Goal: Task Accomplishment & Management: Complete application form

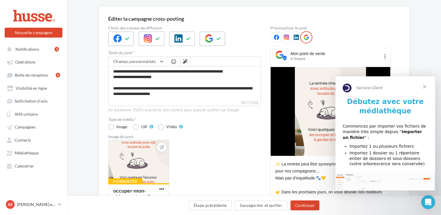
click at [428, 85] on span "Fermer" at bounding box center [424, 86] width 21 height 21
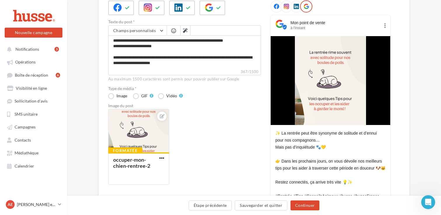
scroll to position [89, 0]
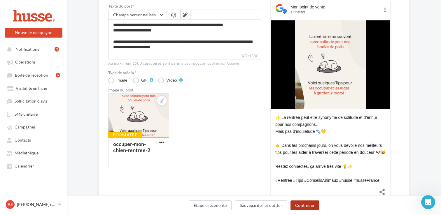
click at [306, 207] on button "Continuer" at bounding box center [305, 206] width 29 height 10
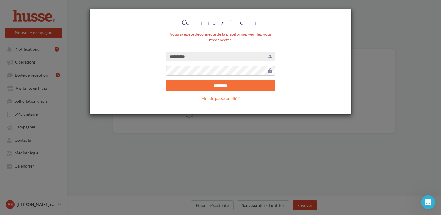
scroll to position [0, 0]
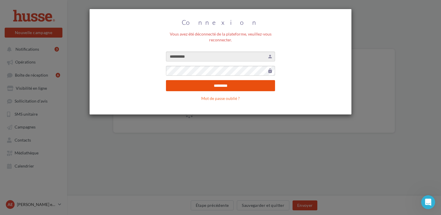
click at [231, 90] on input "*********" at bounding box center [220, 85] width 109 height 11
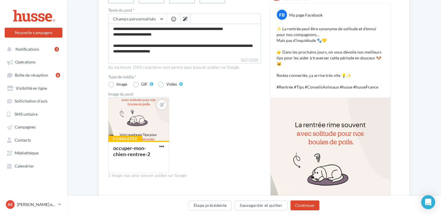
scroll to position [86, 0]
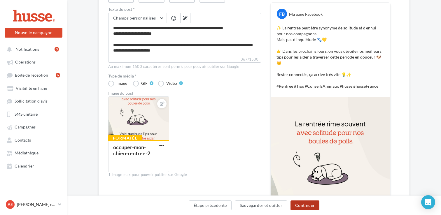
click at [309, 202] on button "Continuer" at bounding box center [305, 206] width 29 height 10
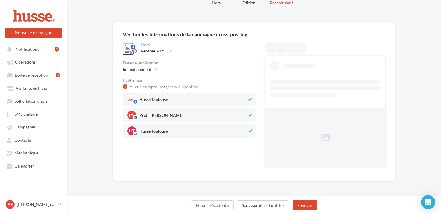
scroll to position [0, 0]
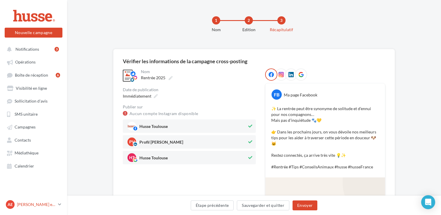
click at [47, 205] on p "[PERSON_NAME] et [PERSON_NAME]" at bounding box center [36, 205] width 39 height 6
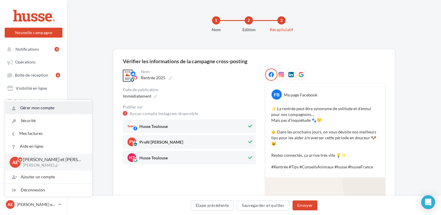
click at [48, 109] on link "Gérer mon compte" at bounding box center [48, 108] width 87 height 13
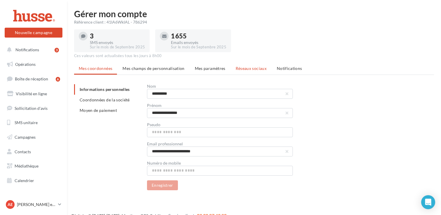
click at [256, 68] on span "Réseaux sociaux" at bounding box center [251, 68] width 31 height 5
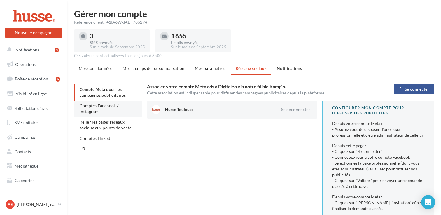
click at [77, 109] on li "Comptes Facebook / Instagram" at bounding box center [108, 109] width 68 height 16
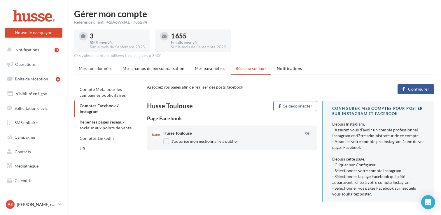
click at [423, 89] on span "Configurer" at bounding box center [418, 89] width 21 height 5
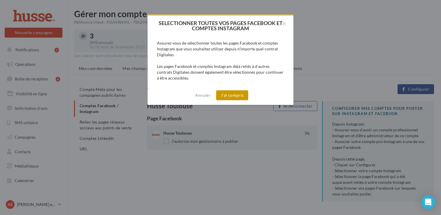
click at [231, 92] on button "J'ai compris" at bounding box center [232, 95] width 32 height 10
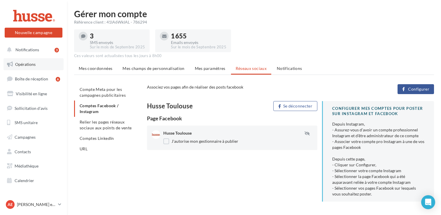
click at [47, 63] on link "Opérations" at bounding box center [34, 64] width 60 height 12
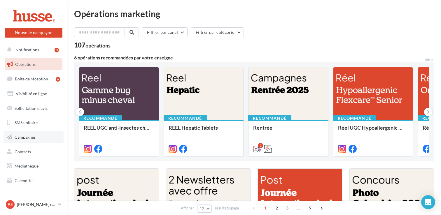
click at [60, 137] on link "Campagnes" at bounding box center [34, 137] width 60 height 12
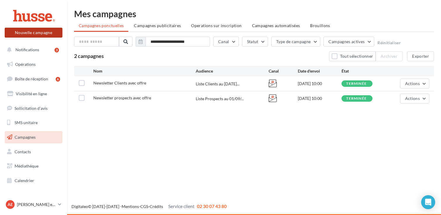
click at [21, 30] on button "Nouvelle campagne" at bounding box center [34, 33] width 58 height 10
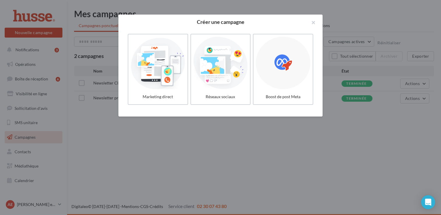
click at [77, 106] on div at bounding box center [220, 107] width 441 height 215
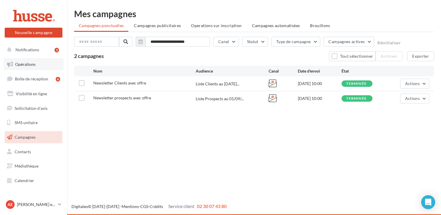
click at [36, 66] on link "Opérations" at bounding box center [34, 64] width 60 height 12
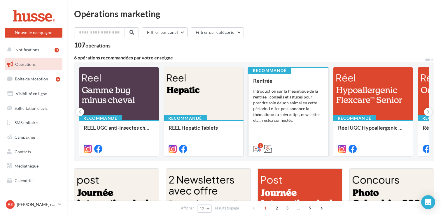
click at [305, 90] on div "Introduction sur la théamtique de la rentrée : conseils et astuces pour prendre…" at bounding box center [288, 105] width 70 height 35
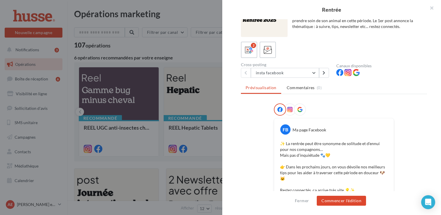
scroll to position [13, 0]
click at [340, 199] on button "Commencer l'édition" at bounding box center [341, 201] width 49 height 10
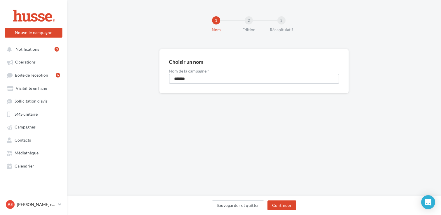
click at [260, 82] on input "*******" at bounding box center [254, 79] width 170 height 10
type input "**********"
click at [283, 208] on button "Continuer" at bounding box center [282, 206] width 29 height 10
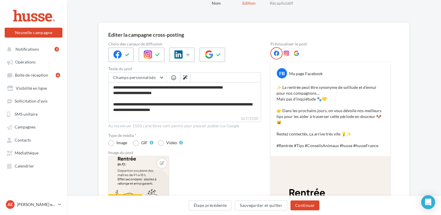
scroll to position [29, 0]
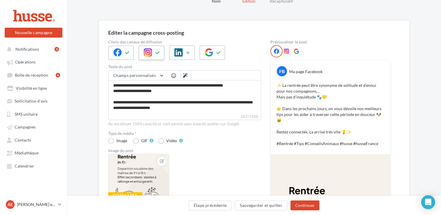
click at [158, 53] on icon at bounding box center [157, 53] width 5 height 4
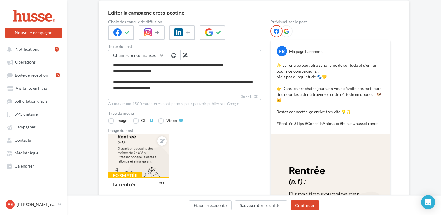
scroll to position [0, 0]
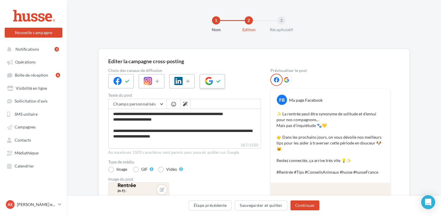
click at [219, 83] on icon at bounding box center [218, 81] width 5 height 4
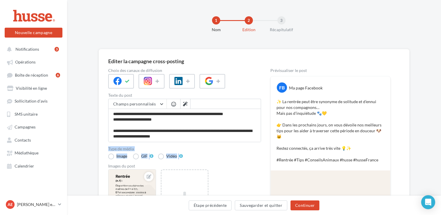
scroll to position [22, 0]
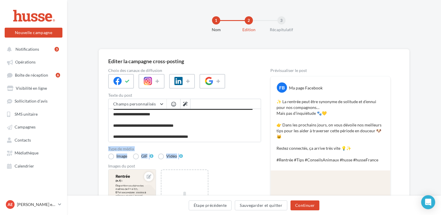
drag, startPoint x: 227, startPoint y: 146, endPoint x: 248, endPoint y: 183, distance: 42.5
click at [248, 183] on div "Choix des canaux de diffusion Texte du post Champs personnalisés Adresse de l'e…" at bounding box center [184, 201] width 153 height 264
click at [248, 183] on div "Formatée la-rentrée Ajouter une image Format: png, jpg" at bounding box center [187, 210] width 158 height 82
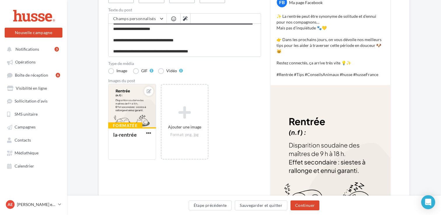
scroll to position [88, 0]
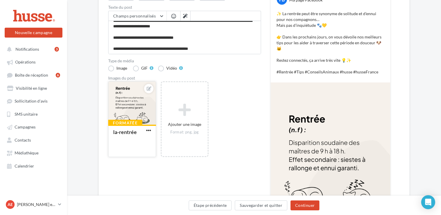
click at [125, 113] on div at bounding box center [132, 104] width 47 height 44
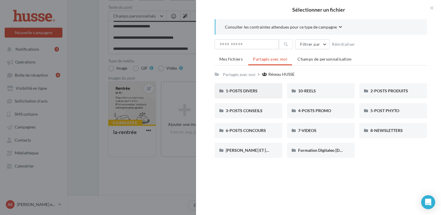
click at [263, 93] on div "1-POSTS DIVERS" at bounding box center [249, 91] width 46 height 6
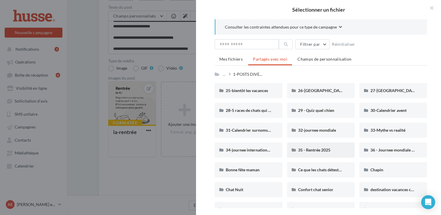
click at [324, 155] on div "35 - Rentrée 2025" at bounding box center [321, 150] width 68 height 15
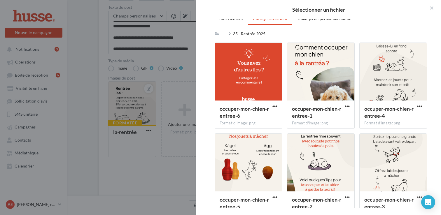
scroll to position [34, 0]
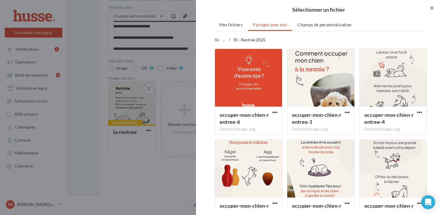
click at [433, 6] on button "button" at bounding box center [429, 9] width 23 height 18
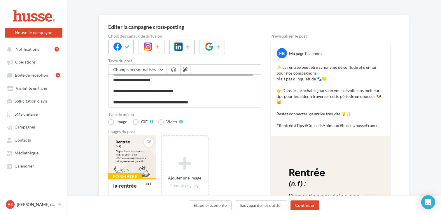
scroll to position [15, 0]
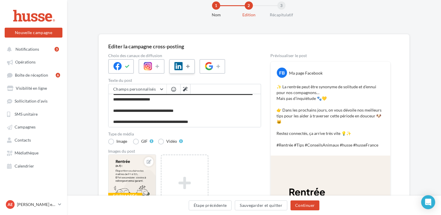
click at [187, 66] on icon at bounding box center [188, 66] width 5 height 4
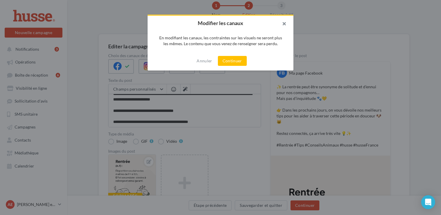
click at [286, 24] on button "button" at bounding box center [281, 25] width 23 height 18
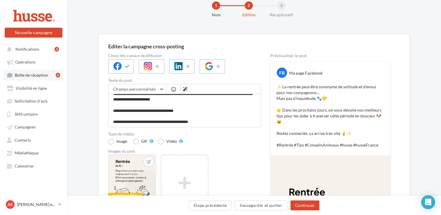
click at [48, 75] on link "Boîte de réception 6" at bounding box center [34, 75] width 60 height 11
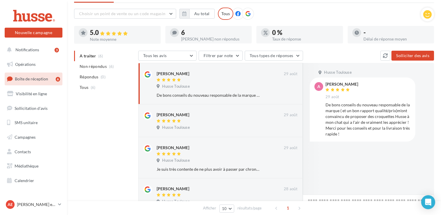
scroll to position [22, 0]
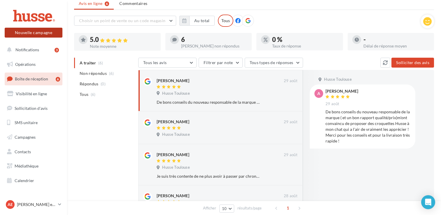
click at [40, 31] on button "Nouvelle campagne" at bounding box center [34, 33] width 58 height 10
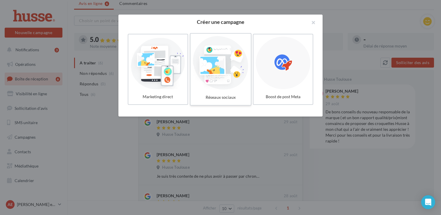
click at [228, 73] on div at bounding box center [220, 63] width 55 height 54
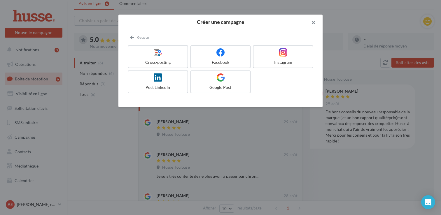
click at [313, 22] on button "button" at bounding box center [310, 24] width 23 height 18
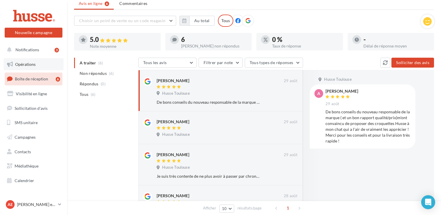
click at [25, 66] on span "Opérations" at bounding box center [25, 64] width 20 height 5
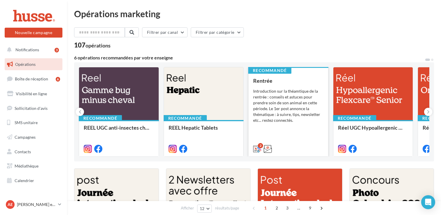
click at [290, 112] on div "Introduction sur la théamtique de la rentrée : conseils et astuces pour prendre…" at bounding box center [288, 105] width 70 height 35
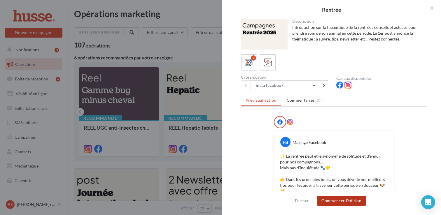
click at [344, 201] on button "Commencer l'édition" at bounding box center [341, 201] width 49 height 10
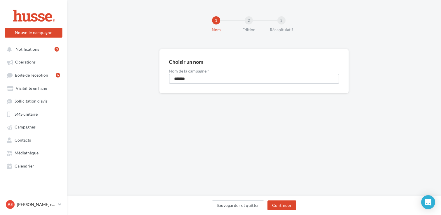
click at [215, 79] on input "*******" at bounding box center [254, 79] width 170 height 10
type input "**********"
click at [282, 206] on button "Continuer" at bounding box center [282, 206] width 29 height 10
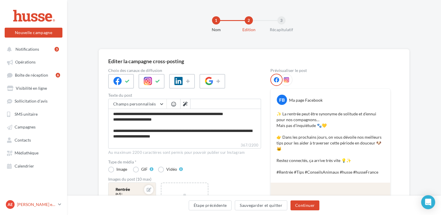
click at [33, 206] on p "[PERSON_NAME] et [PERSON_NAME]" at bounding box center [36, 205] width 39 height 6
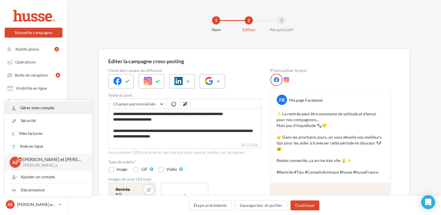
click at [54, 110] on link "Gérer mon compte" at bounding box center [48, 108] width 87 height 13
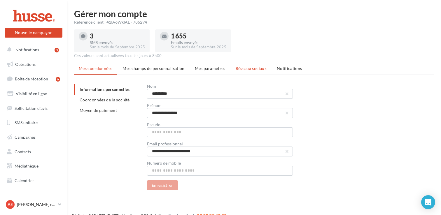
click at [248, 66] on span "Réseaux sociaux" at bounding box center [251, 68] width 31 height 5
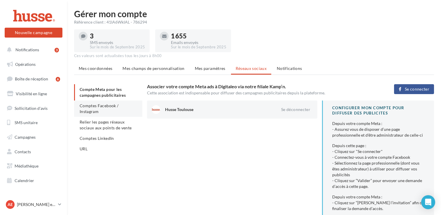
click at [89, 113] on span "Comptes Facebook / Instagram" at bounding box center [99, 108] width 39 height 11
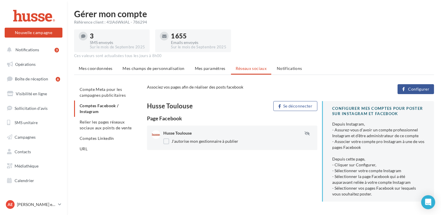
click at [415, 88] on span "Configurer" at bounding box center [418, 89] width 21 height 5
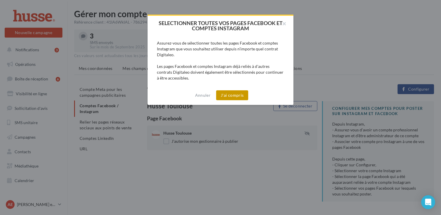
click at [233, 93] on button "J'ai compris" at bounding box center [232, 95] width 32 height 10
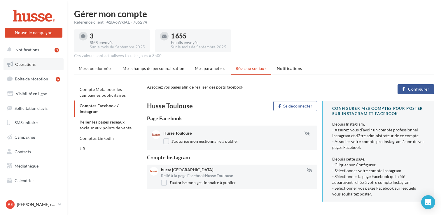
click at [45, 67] on link "Opérations" at bounding box center [34, 64] width 60 height 12
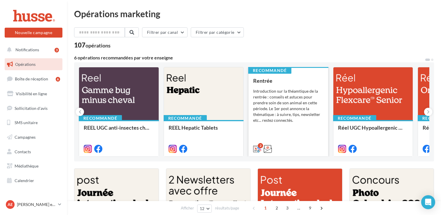
click at [263, 115] on div "Introduction sur la théamtique de la rentrée : conseils et astuces pour prendre…" at bounding box center [288, 105] width 70 height 35
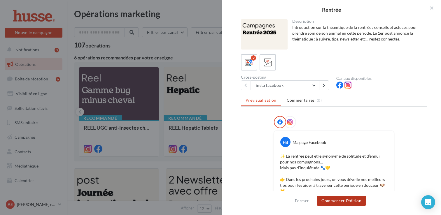
click at [348, 204] on button "Commencer l'édition" at bounding box center [341, 201] width 49 height 10
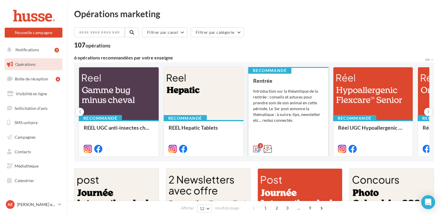
click at [307, 126] on div "Rentrée Introduction sur la théamtique de la rentrée : conseils et astuces pour…" at bounding box center [288, 115] width 70 height 74
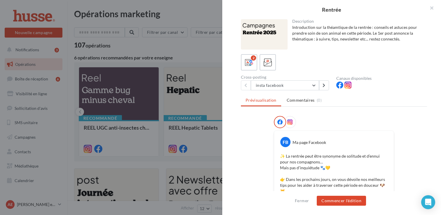
click at [290, 123] on icon at bounding box center [289, 122] width 5 height 5
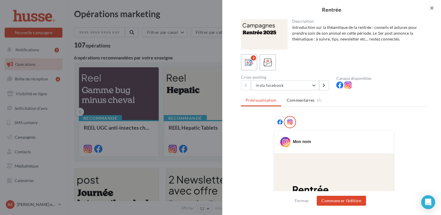
click at [431, 9] on button "button" at bounding box center [429, 9] width 23 height 18
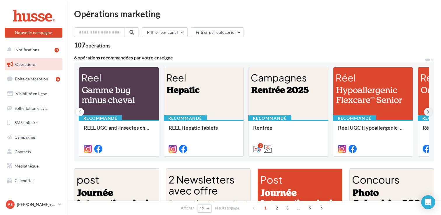
click at [429, 112] on icon at bounding box center [428, 112] width 3 height 6
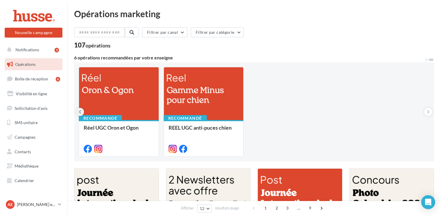
click at [77, 112] on button at bounding box center [80, 112] width 8 height 8
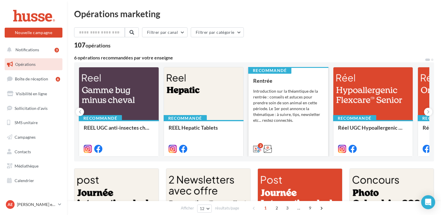
click at [295, 115] on div "Introduction sur la théamtique de la rentrée : conseils et astuces pour prendre…" at bounding box center [288, 105] width 70 height 35
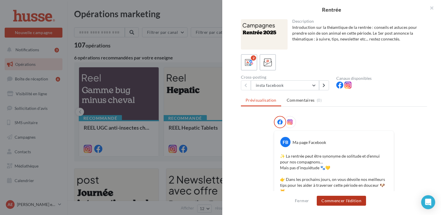
click at [338, 200] on button "Commencer l'édition" at bounding box center [341, 201] width 49 height 10
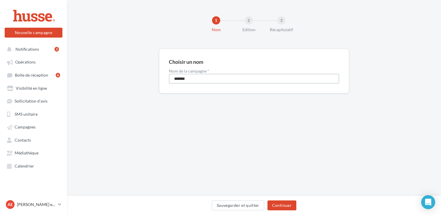
click at [244, 82] on input "*******" at bounding box center [254, 79] width 170 height 10
type input "**********"
click at [285, 210] on button "Continuer" at bounding box center [282, 206] width 29 height 10
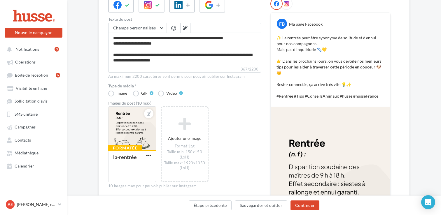
scroll to position [84, 0]
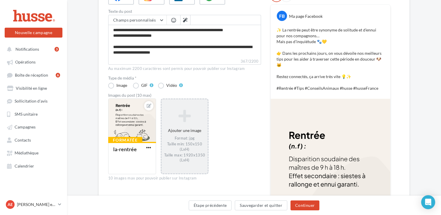
click at [189, 138] on div "Format: jpg Taille min: 150x150 (LxH) Taille max: 1920x1350 (LxH)" at bounding box center [184, 149] width 41 height 27
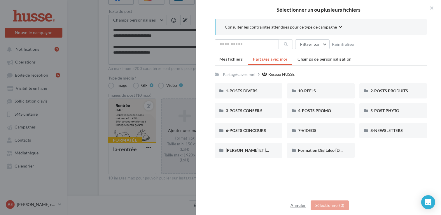
click at [296, 203] on button "Annuler" at bounding box center [298, 205] width 20 height 7
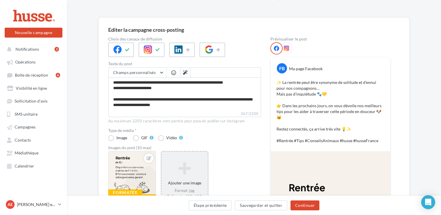
scroll to position [27, 0]
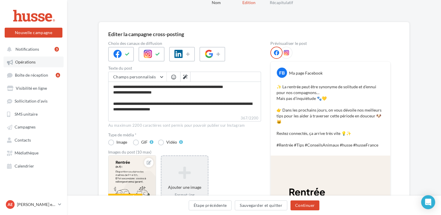
click at [33, 63] on span "Opérations" at bounding box center [25, 62] width 20 height 5
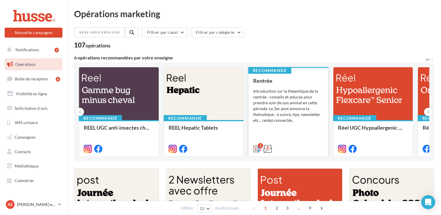
click at [287, 95] on div "Introduction sur la théamtique de la rentrée : conseils et astuces pour prendre…" at bounding box center [288, 105] width 70 height 35
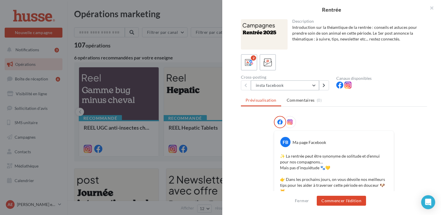
click at [307, 85] on button "insta facebook" at bounding box center [285, 86] width 68 height 10
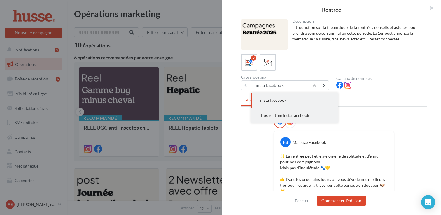
click at [317, 119] on button "Tips rentrée Insta facebook" at bounding box center [295, 115] width 88 height 15
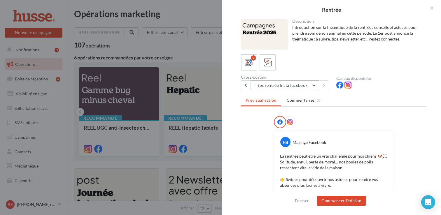
click at [296, 86] on button "Tips rentrée Insta facebook" at bounding box center [285, 86] width 68 height 10
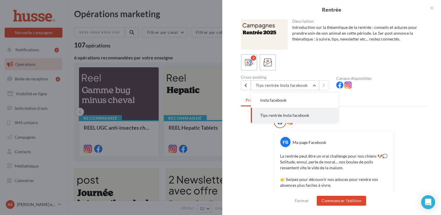
click at [267, 119] on button "Tips rentrée Insta facebook" at bounding box center [295, 115] width 88 height 15
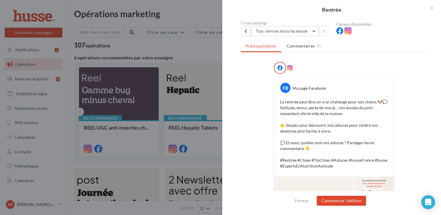
scroll to position [61, 0]
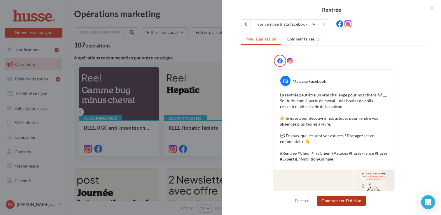
click at [341, 203] on button "Commencer l'édition" at bounding box center [341, 201] width 49 height 10
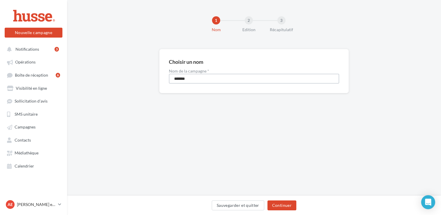
click at [195, 76] on input "*******" at bounding box center [254, 79] width 170 height 10
type input "**********"
click at [280, 203] on button "Continuer" at bounding box center [282, 206] width 29 height 10
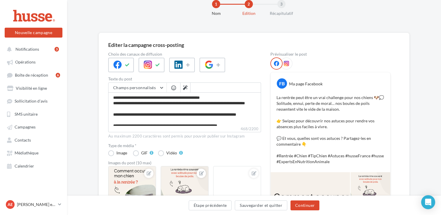
scroll to position [5, 0]
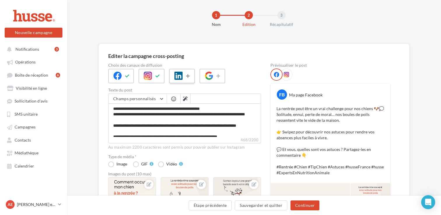
click at [189, 78] on icon at bounding box center [188, 76] width 5 height 4
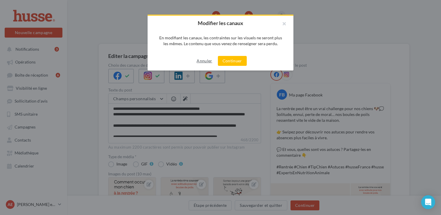
click at [202, 59] on button "Annuler" at bounding box center [204, 60] width 20 height 7
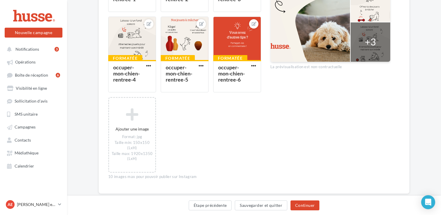
scroll to position [258, 0]
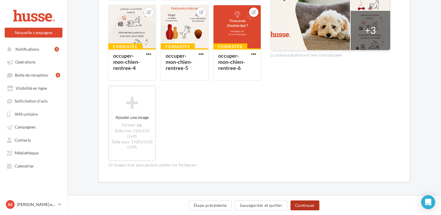
click at [307, 205] on button "Continuer" at bounding box center [305, 206] width 29 height 10
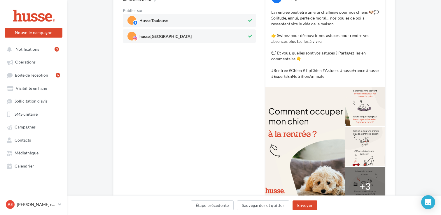
scroll to position [0, 0]
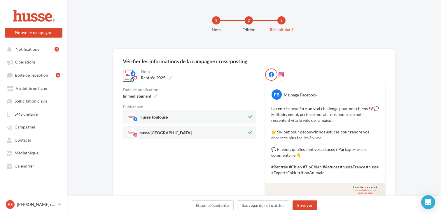
click at [281, 74] on icon at bounding box center [281, 74] width 5 height 5
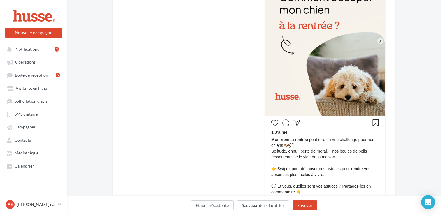
scroll to position [137, 0]
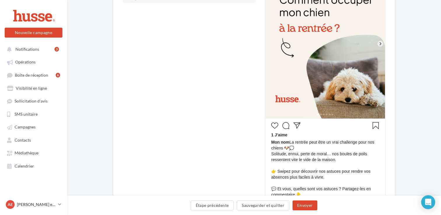
click at [381, 43] on icon at bounding box center [380, 43] width 5 height 5
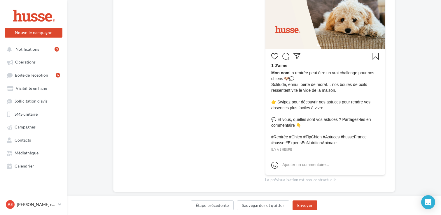
scroll to position [218, 0]
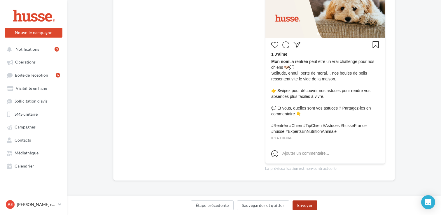
click at [309, 206] on button "Envoyer" at bounding box center [305, 206] width 25 height 10
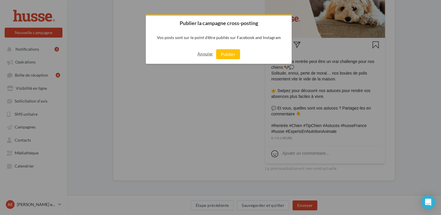
click at [202, 52] on button "Annuler" at bounding box center [204, 53] width 15 height 9
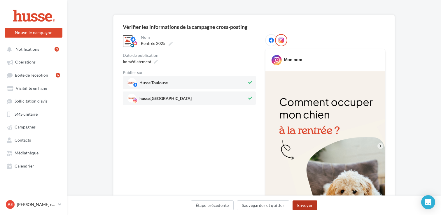
scroll to position [0, 0]
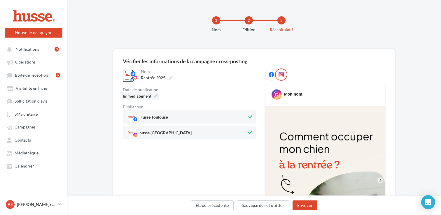
click at [143, 97] on span "Immédiatement" at bounding box center [137, 96] width 29 height 5
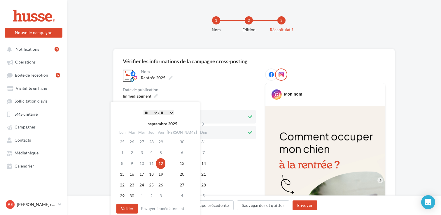
click at [155, 113] on select "* * * * * * * * * * ** ** ** ** ** ** ** ** ** ** ** ** ** **" at bounding box center [151, 113] width 15 height 5
click at [162, 112] on select "** ** ** ** ** **" at bounding box center [166, 113] width 15 height 5
click at [190, 90] on div "Date de publication" at bounding box center [189, 90] width 133 height 4
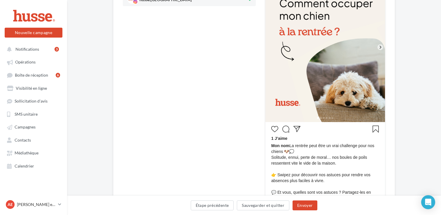
scroll to position [218, 0]
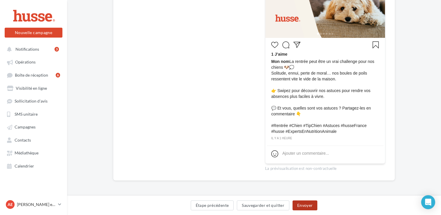
click at [299, 207] on button "Envoyer" at bounding box center [305, 206] width 25 height 10
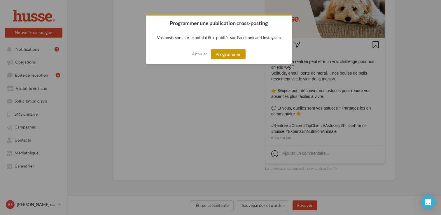
click at [222, 53] on button "Programmer" at bounding box center [228, 54] width 35 height 10
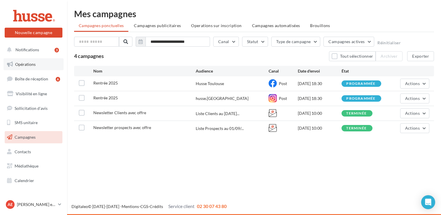
click at [36, 68] on link "Opérations" at bounding box center [34, 64] width 60 height 12
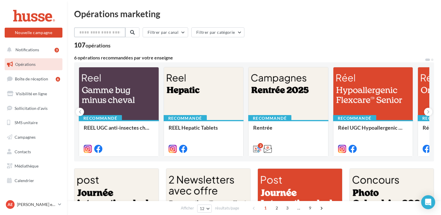
click at [96, 32] on input "text" at bounding box center [99, 32] width 51 height 10
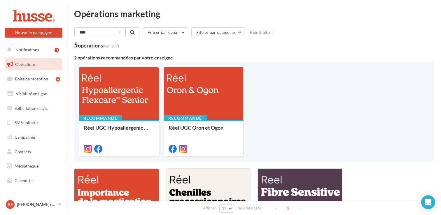
type input "****"
click at [109, 95] on div at bounding box center [119, 93] width 80 height 53
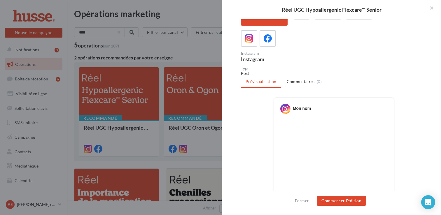
scroll to position [9, 0]
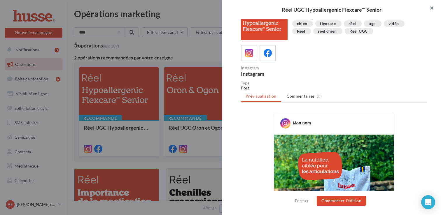
click at [430, 7] on button "button" at bounding box center [429, 9] width 23 height 18
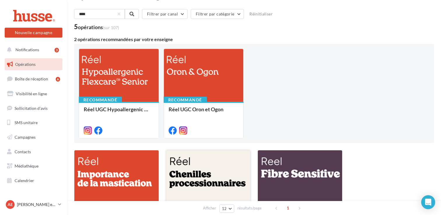
scroll to position [0, 0]
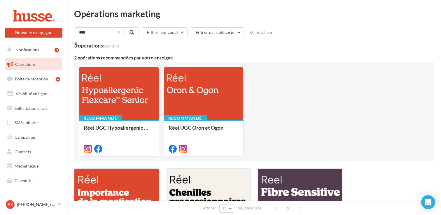
click at [120, 34] on button "button" at bounding box center [119, 32] width 2 height 2
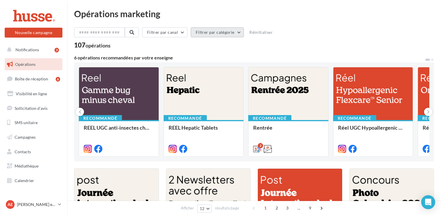
click at [203, 30] on button "Filtrer par catégorie" at bounding box center [217, 32] width 53 height 10
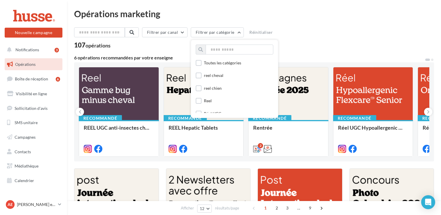
click at [221, 86] on div "reel chien" at bounding box center [213, 88] width 18 height 6
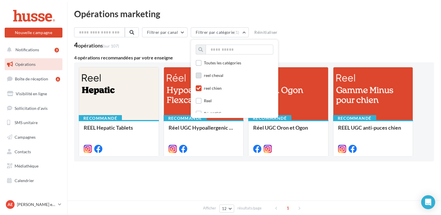
click at [211, 77] on div "reel cheval" at bounding box center [214, 76] width 20 height 6
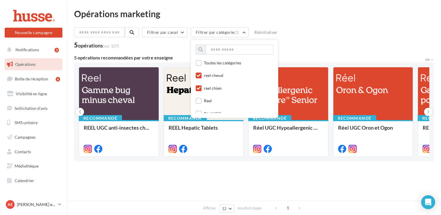
scroll to position [23, 0]
click at [207, 79] on div "Reel" at bounding box center [208, 78] width 8 height 6
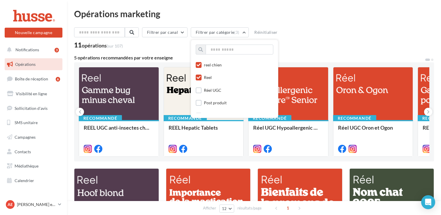
click at [322, 50] on div "Filtrer par canal Filtrer par catégorie (3) Toutes les catégories reel cheval r…" at bounding box center [254, 203] width 360 height 353
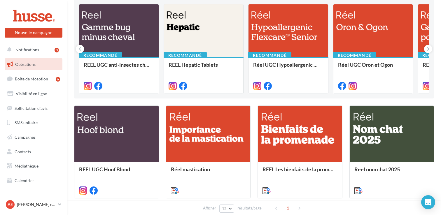
scroll to position [0, 0]
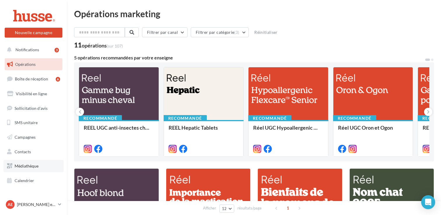
click at [37, 167] on span "Médiathèque" at bounding box center [27, 166] width 24 height 5
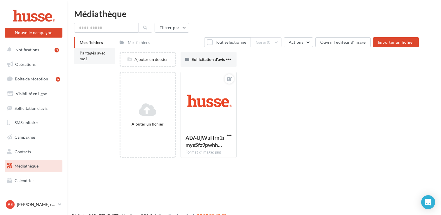
click at [90, 56] on li "Partagés avec moi" at bounding box center [94, 56] width 41 height 16
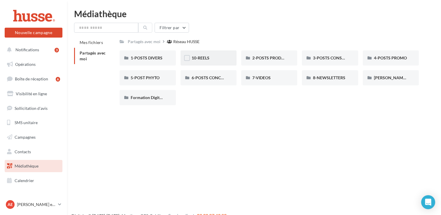
click at [216, 62] on div "10-REELS" at bounding box center [209, 57] width 56 height 15
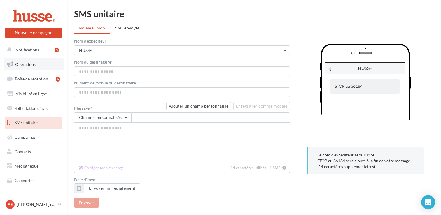
scroll to position [3, 0]
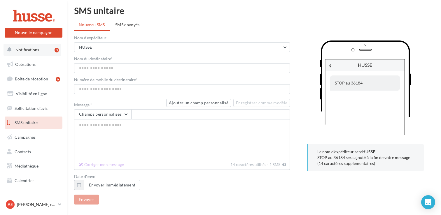
click at [37, 52] on span "Notifications" at bounding box center [27, 49] width 24 height 5
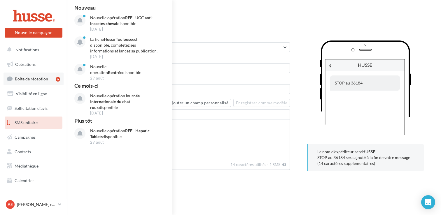
click at [31, 80] on span "Boîte de réception" at bounding box center [31, 78] width 33 height 5
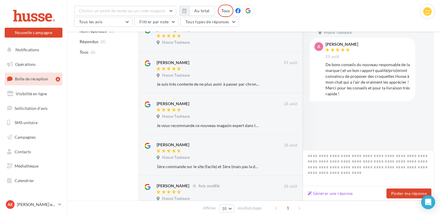
scroll to position [123, 0]
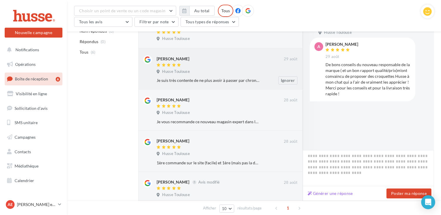
click at [200, 71] on div "Husse Toulouse" at bounding box center [227, 72] width 141 height 6
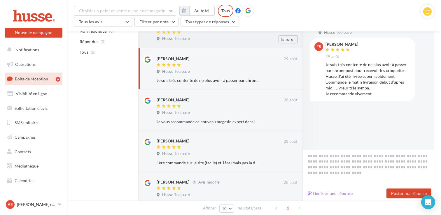
click at [182, 42] on div "Husse Toulouse" at bounding box center [227, 39] width 141 height 6
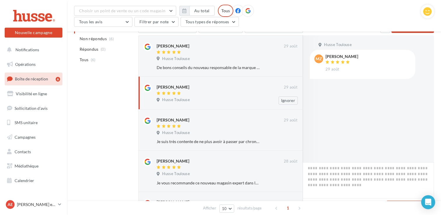
scroll to position [57, 0]
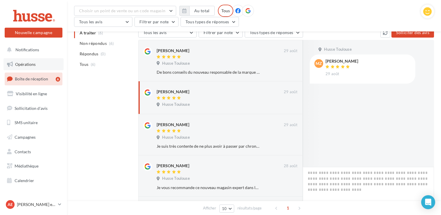
click at [29, 63] on span "Opérations" at bounding box center [25, 64] width 20 height 5
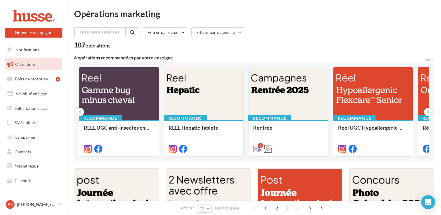
click at [88, 32] on input "text" at bounding box center [99, 32] width 51 height 10
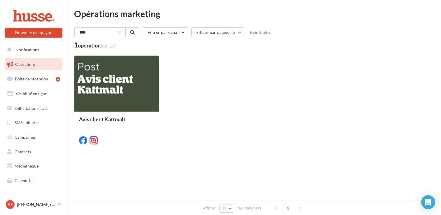
click at [124, 32] on input "****" at bounding box center [99, 32] width 51 height 10
type input "****"
click at [211, 32] on button "Filtrer par catégorie" at bounding box center [217, 32] width 53 height 10
click at [178, 36] on button "Filtrer par canal" at bounding box center [165, 32] width 46 height 10
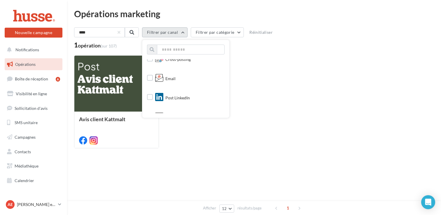
scroll to position [61, 0]
click at [152, 78] on label at bounding box center [150, 77] width 6 height 6
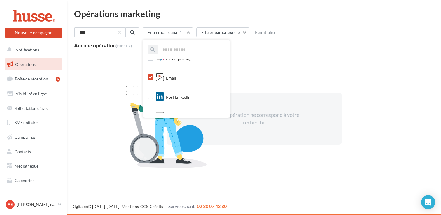
click at [123, 31] on input "****" at bounding box center [99, 32] width 51 height 10
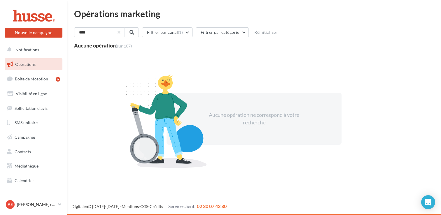
click at [120, 31] on button "button" at bounding box center [119, 32] width 2 height 2
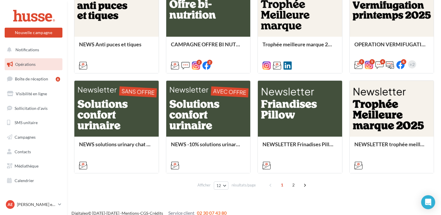
scroll to position [253, 0]
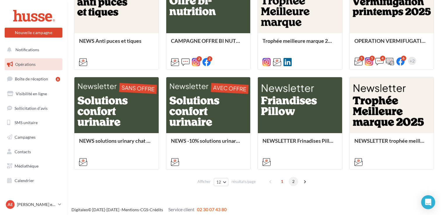
click at [292, 181] on span "2" at bounding box center [293, 181] width 9 height 9
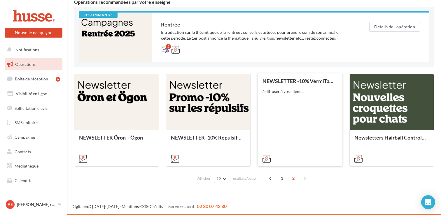
scroll to position [80, 0]
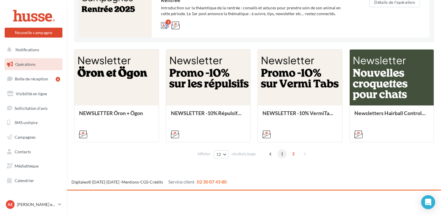
click at [282, 155] on span "1" at bounding box center [281, 153] width 9 height 9
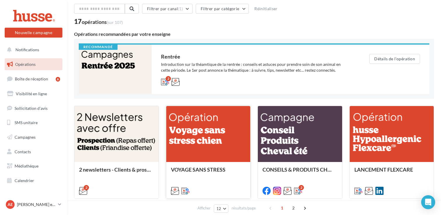
scroll to position [0, 0]
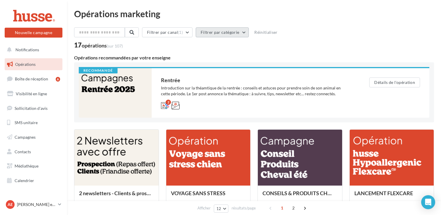
click at [222, 34] on button "Filtrer par catégorie" at bounding box center [222, 32] width 53 height 10
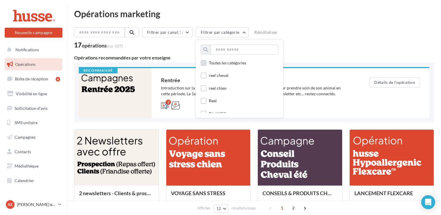
click at [207, 62] on label at bounding box center [204, 63] width 6 height 6
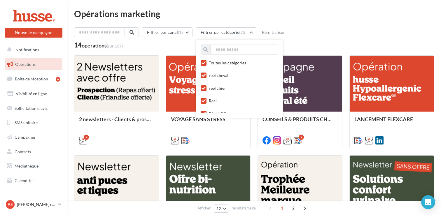
click at [173, 41] on div "Filtrer par canal (1) Filtrer par catégorie (25) Toutes les catégories reel che…" at bounding box center [254, 37] width 360 height 21
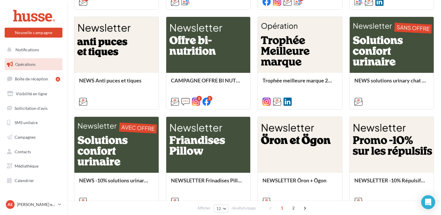
scroll to position [141, 0]
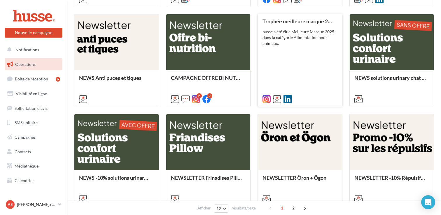
click at [293, 50] on div "Trophée meilleure marque 2025 husse a été élue Meilleure Marque 2025 dans la ca…" at bounding box center [300, 59] width 75 height 83
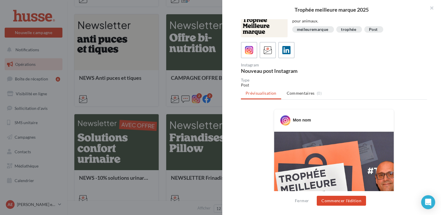
scroll to position [12, 0]
click at [434, 8] on button "button" at bounding box center [429, 9] width 23 height 18
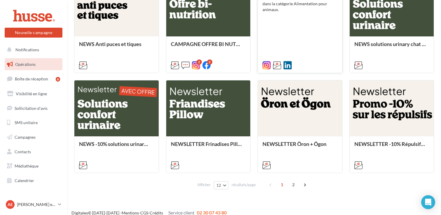
scroll to position [176, 0]
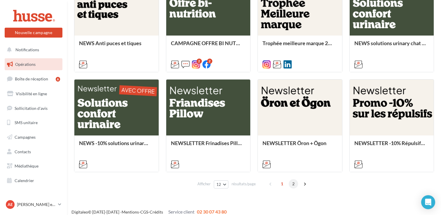
click at [295, 184] on span "2" at bounding box center [293, 183] width 9 height 9
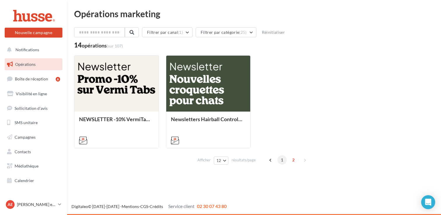
click at [282, 161] on span "1" at bounding box center [281, 159] width 9 height 9
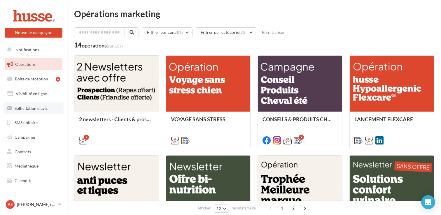
click at [50, 111] on link "Sollicitation d'avis" at bounding box center [34, 108] width 60 height 12
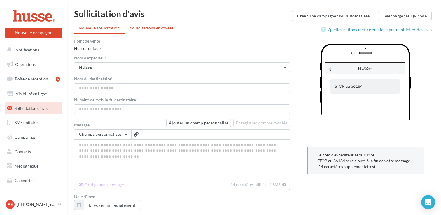
click at [147, 29] on span "Sollicitations envoyées" at bounding box center [151, 27] width 43 height 5
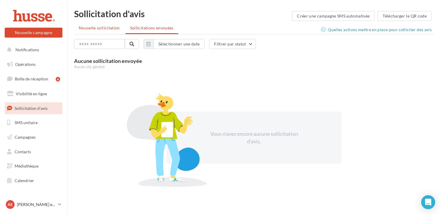
click at [102, 28] on span "Nouvelle sollicitation" at bounding box center [99, 27] width 41 height 5
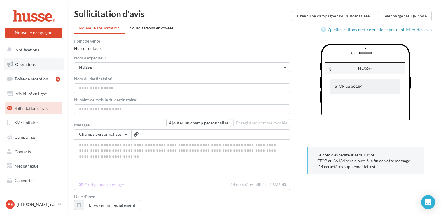
click at [27, 65] on span "Opérations" at bounding box center [25, 64] width 20 height 5
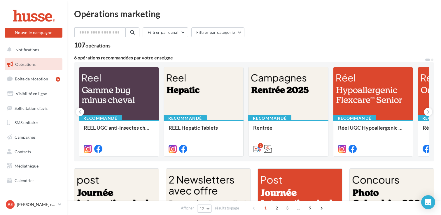
click at [107, 34] on input "text" at bounding box center [99, 32] width 51 height 10
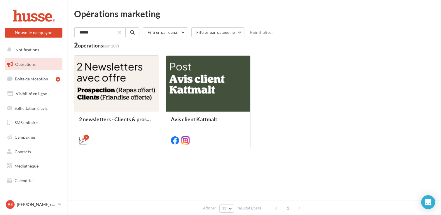
type input "******"
click at [120, 31] on button "button" at bounding box center [119, 32] width 2 height 2
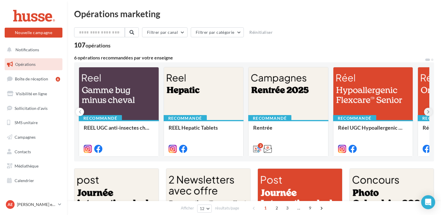
click at [429, 111] on icon at bounding box center [428, 112] width 3 height 6
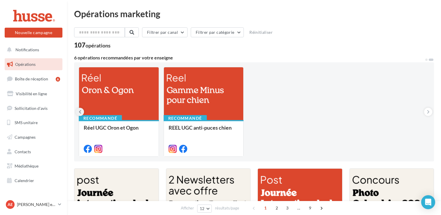
click at [77, 112] on button at bounding box center [80, 112] width 8 height 8
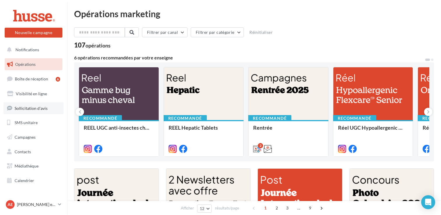
click at [34, 112] on link "Sollicitation d'avis" at bounding box center [34, 108] width 60 height 12
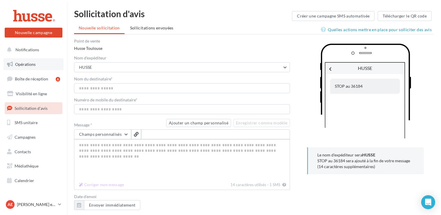
click at [32, 62] on span "Opérations" at bounding box center [25, 64] width 20 height 5
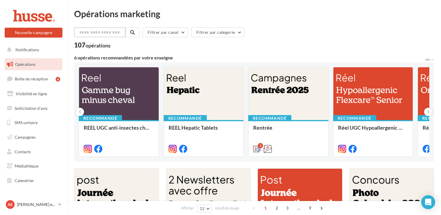
click at [85, 33] on input "text" at bounding box center [99, 32] width 51 height 10
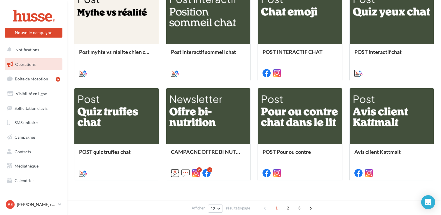
scroll to position [172, 0]
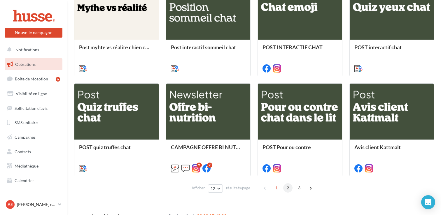
type input "****"
click at [288, 188] on span "2" at bounding box center [287, 187] width 9 height 9
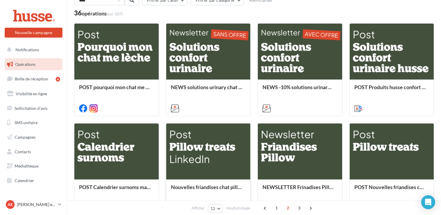
click at [188, 151] on div at bounding box center [208, 152] width 84 height 57
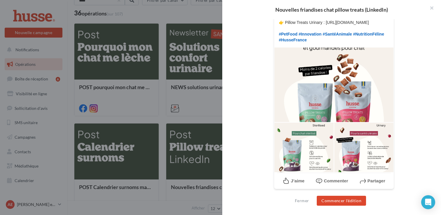
scroll to position [269, 0]
click at [70, 120] on div at bounding box center [220, 107] width 441 height 215
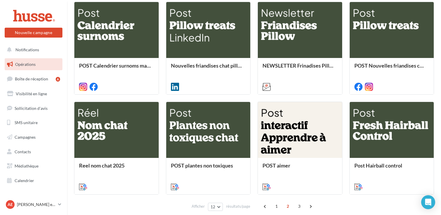
scroll to position [155, 0]
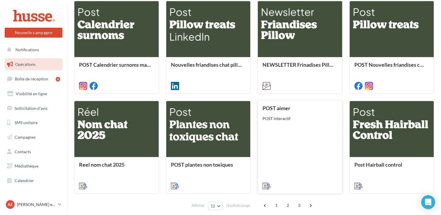
click at [324, 130] on div "POST aimer POST interactif" at bounding box center [300, 146] width 75 height 83
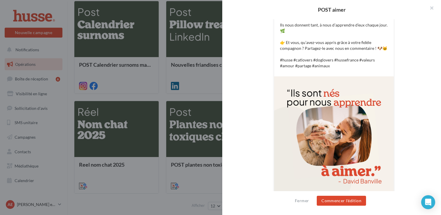
scroll to position [171, 0]
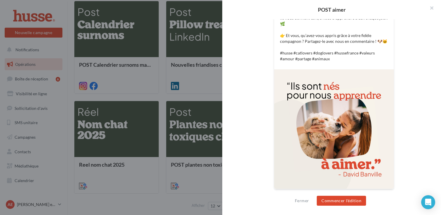
click at [70, 130] on div at bounding box center [220, 107] width 441 height 215
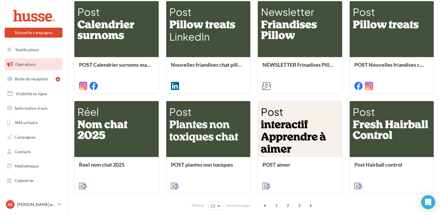
scroll to position [0, 0]
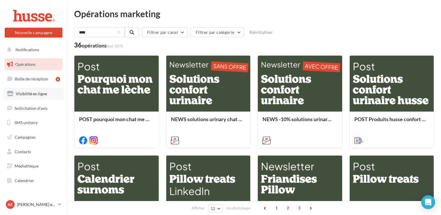
click at [40, 99] on link "Visibilité en ligne" at bounding box center [34, 94] width 60 height 12
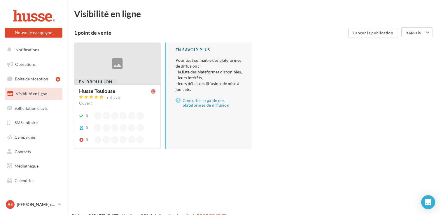
click at [128, 115] on div at bounding box center [131, 115] width 7 height 7
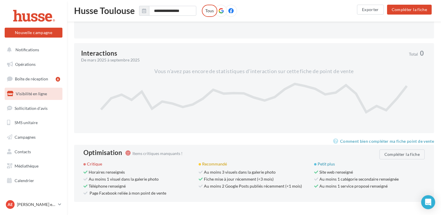
scroll to position [279, 0]
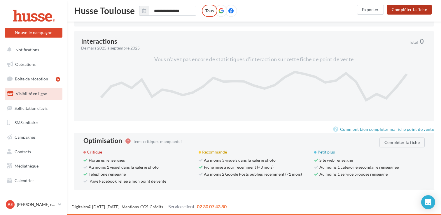
click at [407, 12] on button "Compléter la fiche" at bounding box center [409, 10] width 45 height 10
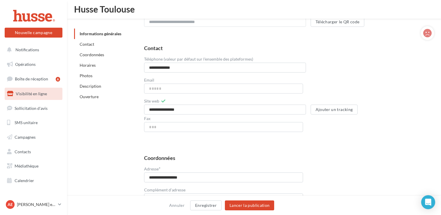
scroll to position [219, 0]
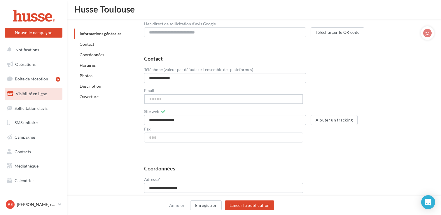
click at [181, 101] on input "Email" at bounding box center [223, 99] width 159 height 10
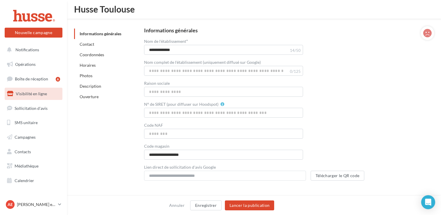
scroll to position [67, 0]
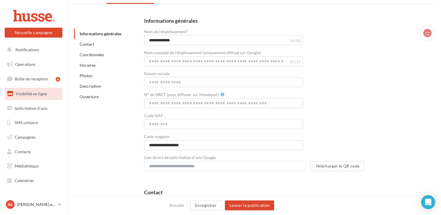
type input "**********"
click at [165, 79] on input "Raison sociale" at bounding box center [223, 82] width 159 height 10
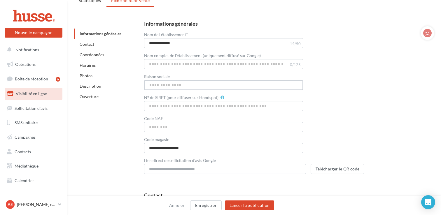
scroll to position [66, 0]
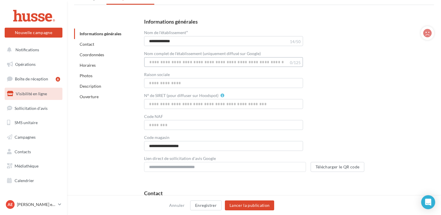
click at [159, 64] on input "Nom complet de l'établissement (uniquement diffusé sur Google)" at bounding box center [223, 62] width 159 height 10
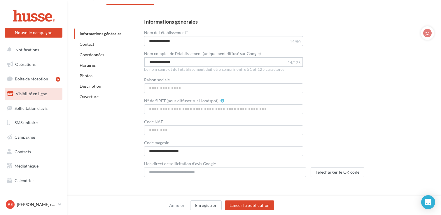
type input "**********"
click at [160, 89] on input "Raison sociale" at bounding box center [223, 88] width 159 height 10
type input "*"
type input "****"
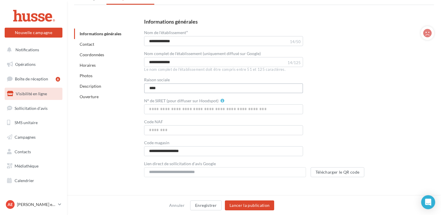
click at [164, 90] on input "****" at bounding box center [223, 88] width 159 height 10
click at [87, 42] on link "Contact" at bounding box center [87, 44] width 15 height 5
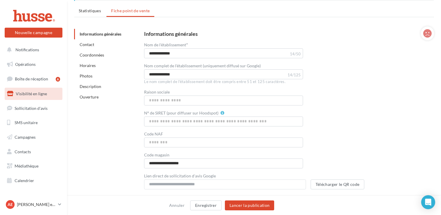
scroll to position [0, 0]
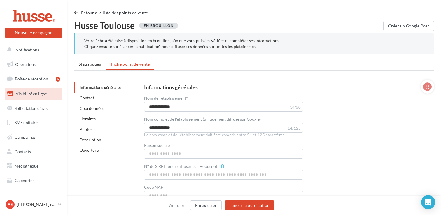
click at [91, 100] on link "Contact" at bounding box center [87, 97] width 15 height 5
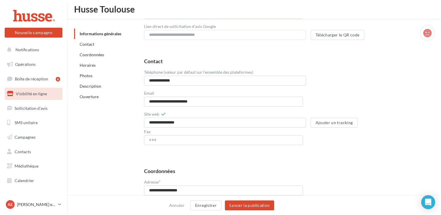
click at [93, 55] on link "Coordonnées" at bounding box center [92, 54] width 25 height 5
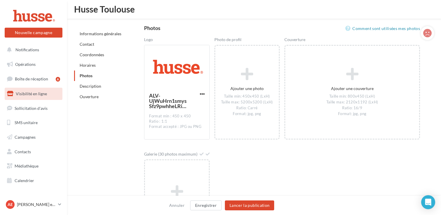
scroll to position [784, 0]
click at [87, 46] on link "Contact" at bounding box center [87, 44] width 15 height 5
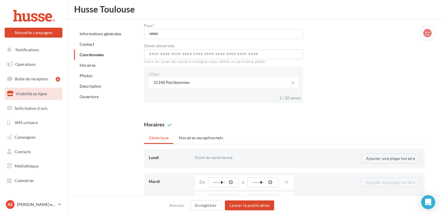
scroll to position [443, 0]
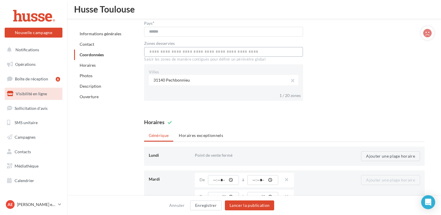
click at [179, 53] on input "text" at bounding box center [223, 52] width 159 height 10
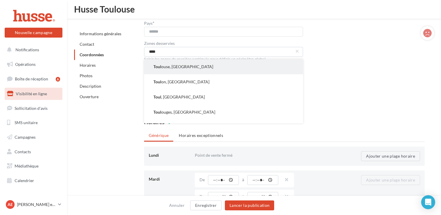
click at [210, 68] on button "Toul ouse, [GEOGRAPHIC_DATA]" at bounding box center [223, 66] width 159 height 15
type input "**********"
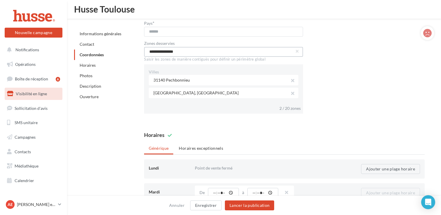
click at [217, 52] on input "**********" at bounding box center [223, 52] width 159 height 10
click at [299, 53] on input "**********" at bounding box center [223, 52] width 159 height 10
click at [296, 52] on button "button" at bounding box center [297, 51] width 2 height 2
click at [258, 67] on button "[GEOGRAPHIC_DATA] , [GEOGRAPHIC_DATA]" at bounding box center [223, 66] width 159 height 15
type input "**********"
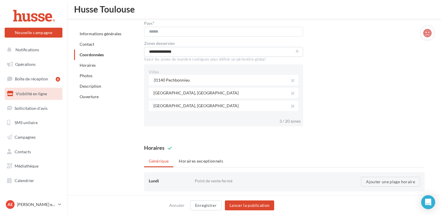
click at [298, 53] on button "button" at bounding box center [297, 51] width 2 height 2
click at [183, 66] on button "Colomiers , [GEOGRAPHIC_DATA]" at bounding box center [223, 66] width 159 height 15
type input "**********"
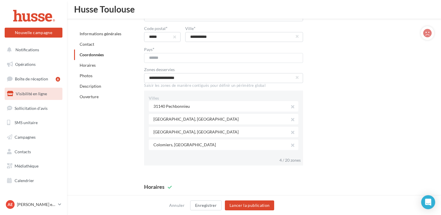
scroll to position [418, 0]
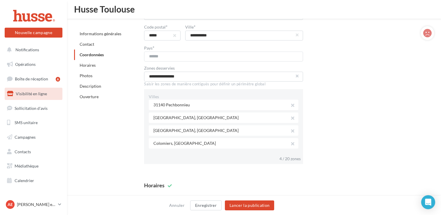
click at [298, 77] on button "button" at bounding box center [297, 76] width 2 height 2
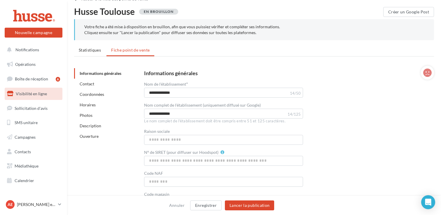
scroll to position [0, 0]
